Goal: Information Seeking & Learning: Learn about a topic

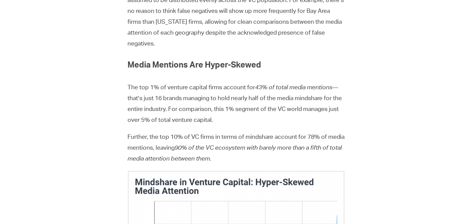
scroll to position [545, 0]
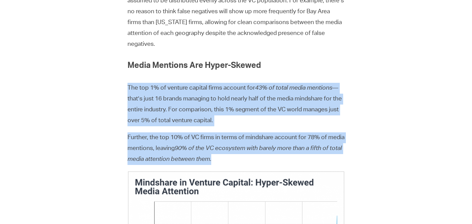
drag, startPoint x: 127, startPoint y: 87, endPoint x: 259, endPoint y: 162, distance: 151.6
copy div "The top 1% of venture capital firms account for 43% of total media mentions — t…"
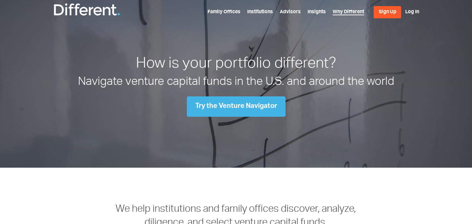
click at [351, 11] on link "Why Different" at bounding box center [349, 12] width 32 height 5
